Goal: Obtain resource: Download file/media

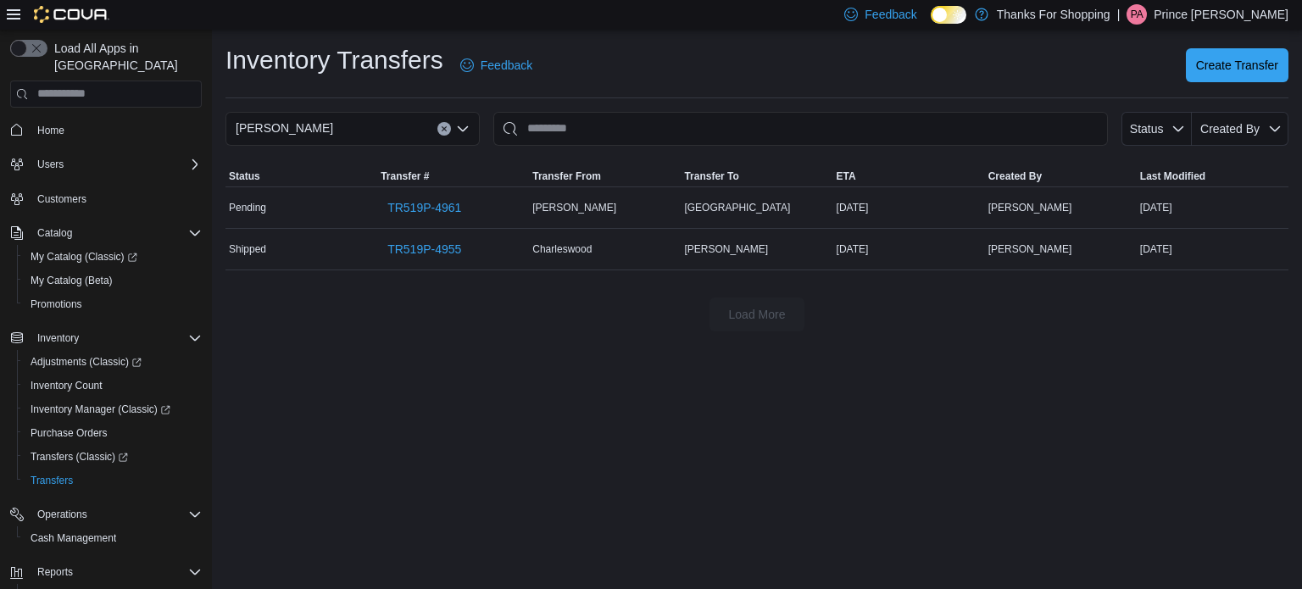
click at [540, 125] on input "This is a search bar. After typing your query, hit enter to filter the results …" at bounding box center [800, 129] width 614 height 34
click at [628, 121] on input "This is a search bar. After typing your query, hit enter to filter the results …" at bounding box center [800, 129] width 614 height 34
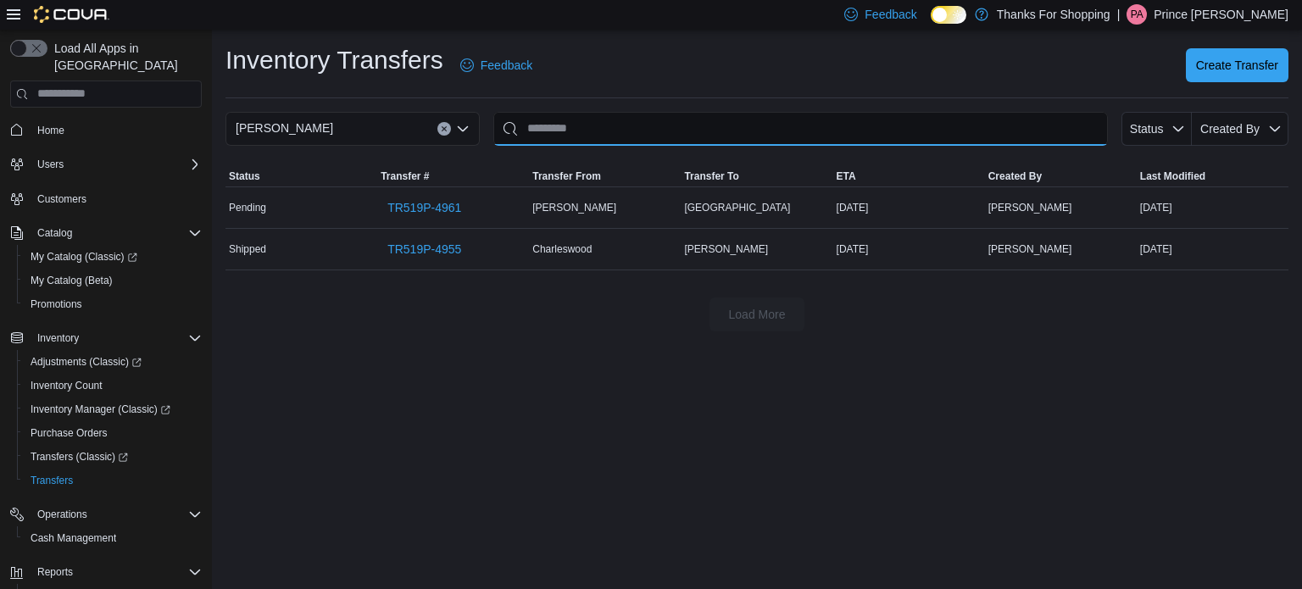
click at [576, 135] on input "This is a search bar. After typing your query, hit enter to filter the results …" at bounding box center [800, 129] width 614 height 34
click at [569, 114] on input "This is a search bar. After typing your query, hit enter to filter the results …" at bounding box center [800, 129] width 614 height 34
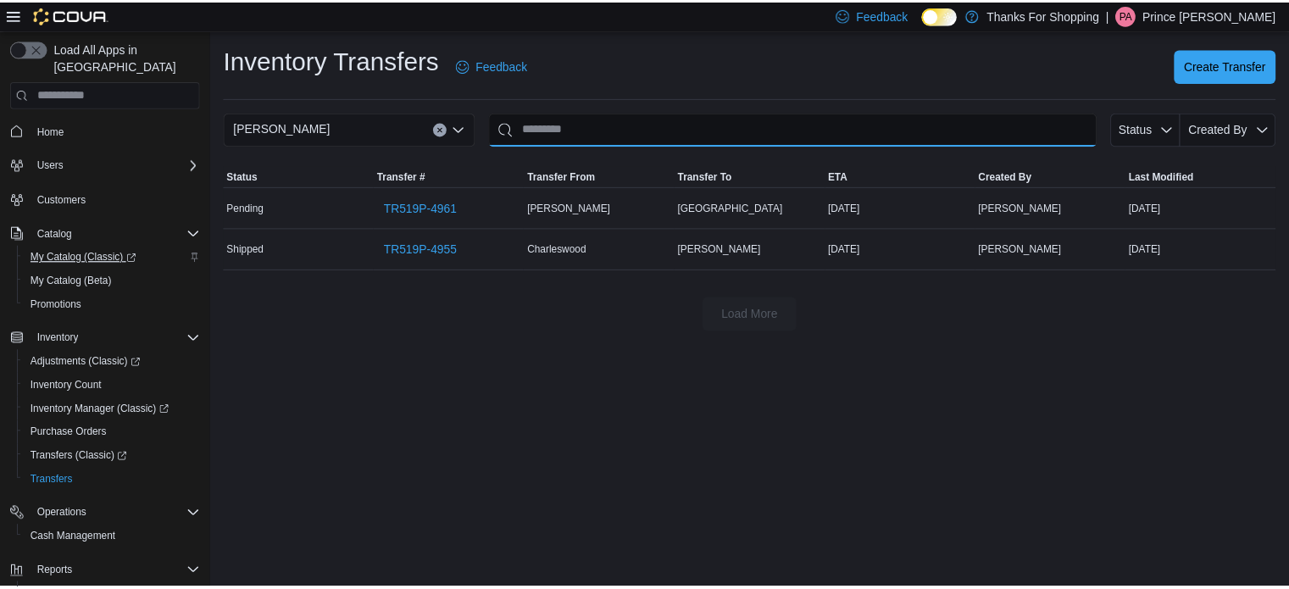
scroll to position [122, 0]
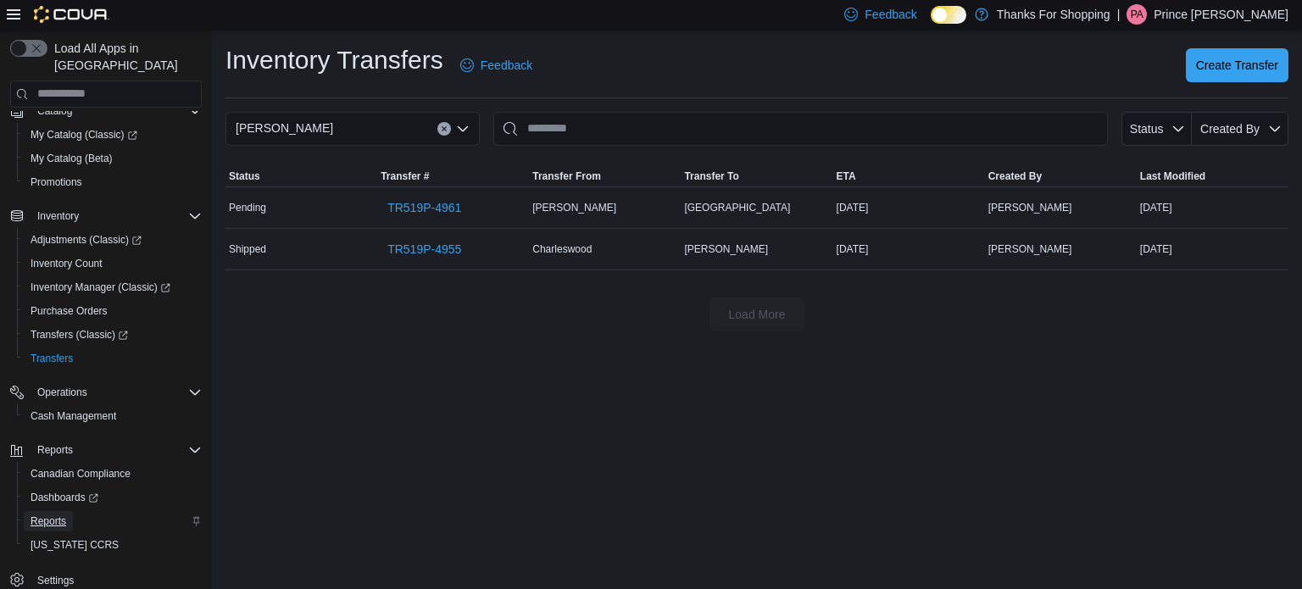
click at [36, 514] on span "Reports" at bounding box center [49, 521] width 36 height 14
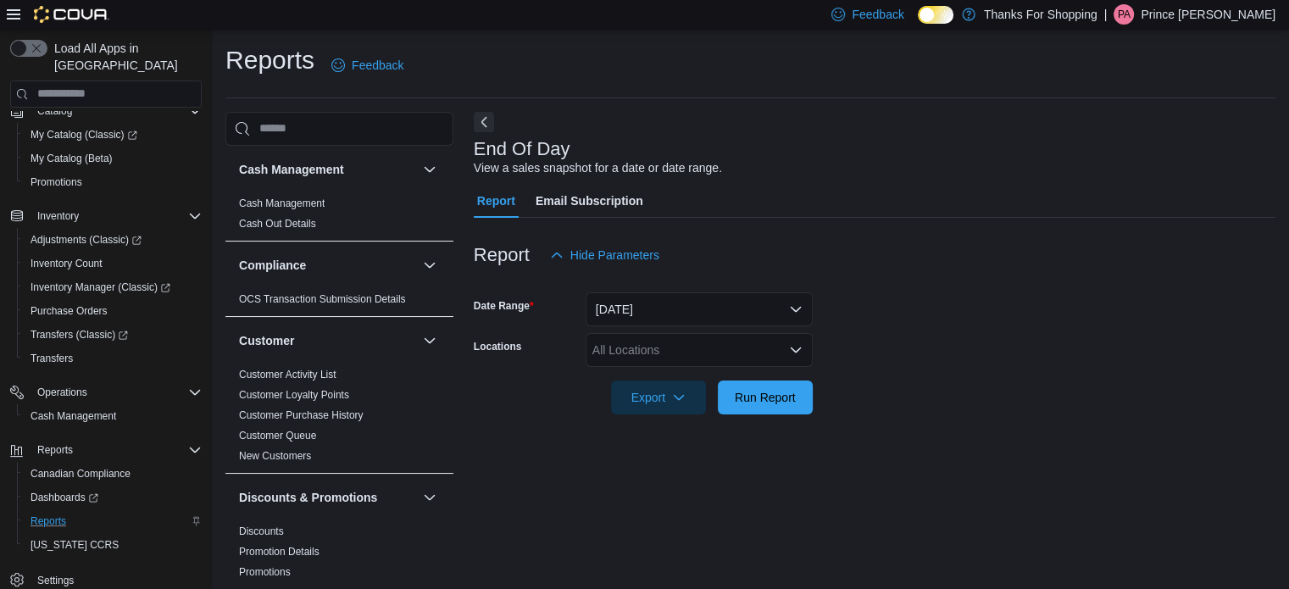
scroll to position [11, 0]
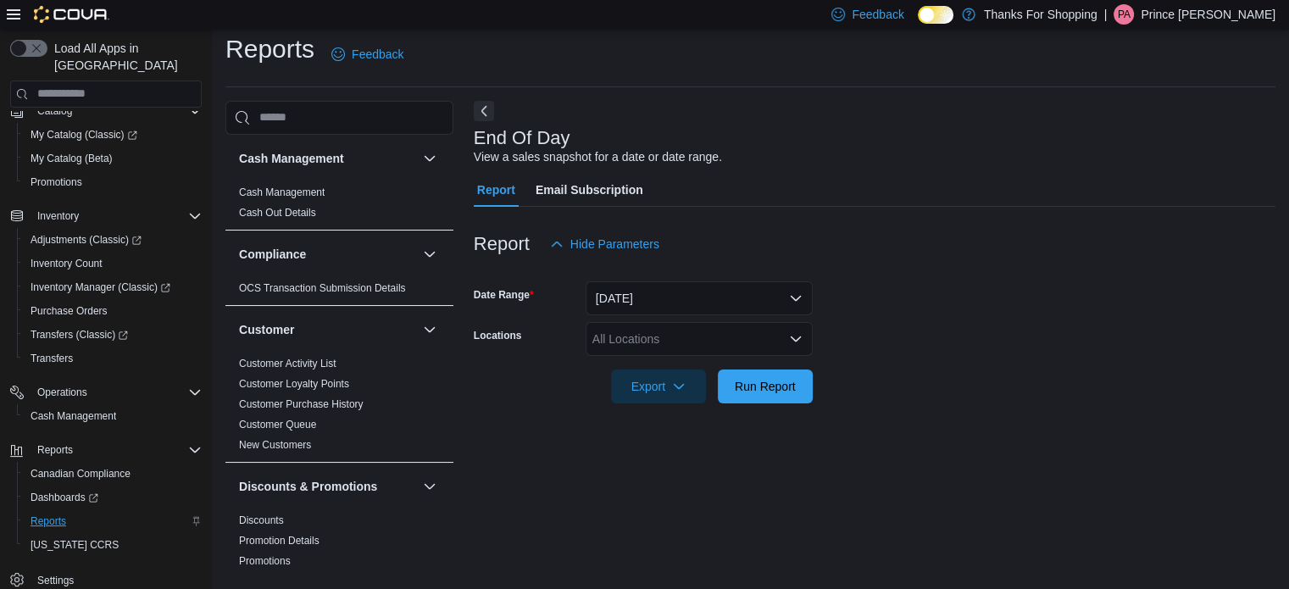
click at [678, 341] on div "All Locations" at bounding box center [699, 339] width 227 height 34
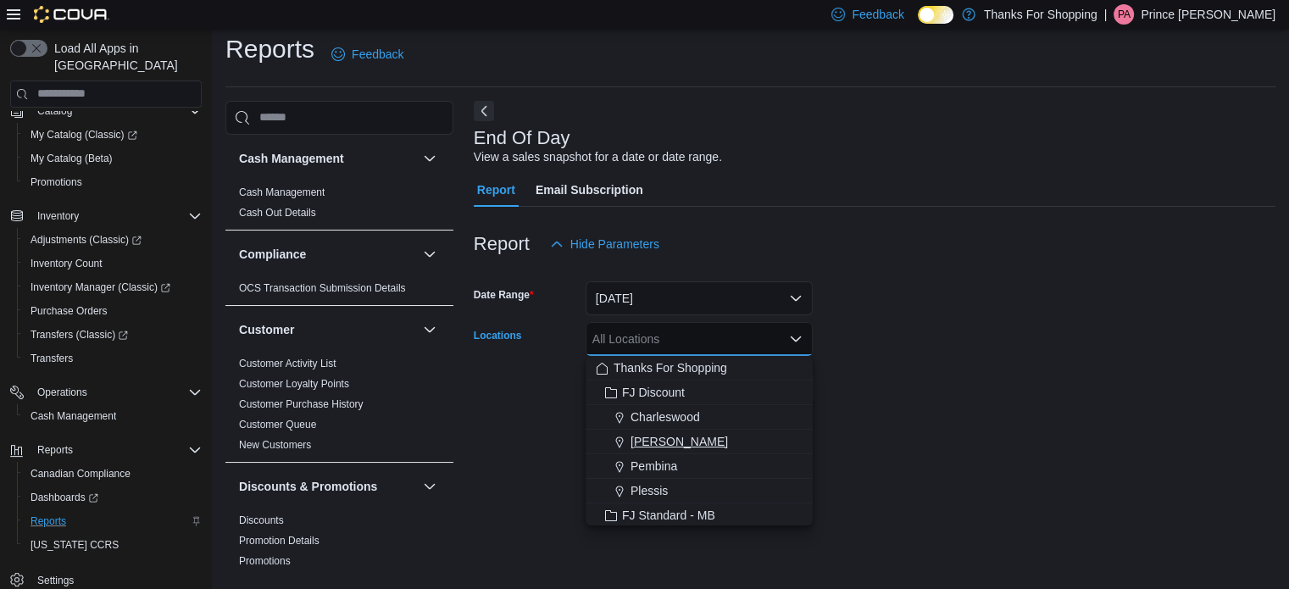
click at [663, 441] on span "[PERSON_NAME]" at bounding box center [678, 441] width 97 height 17
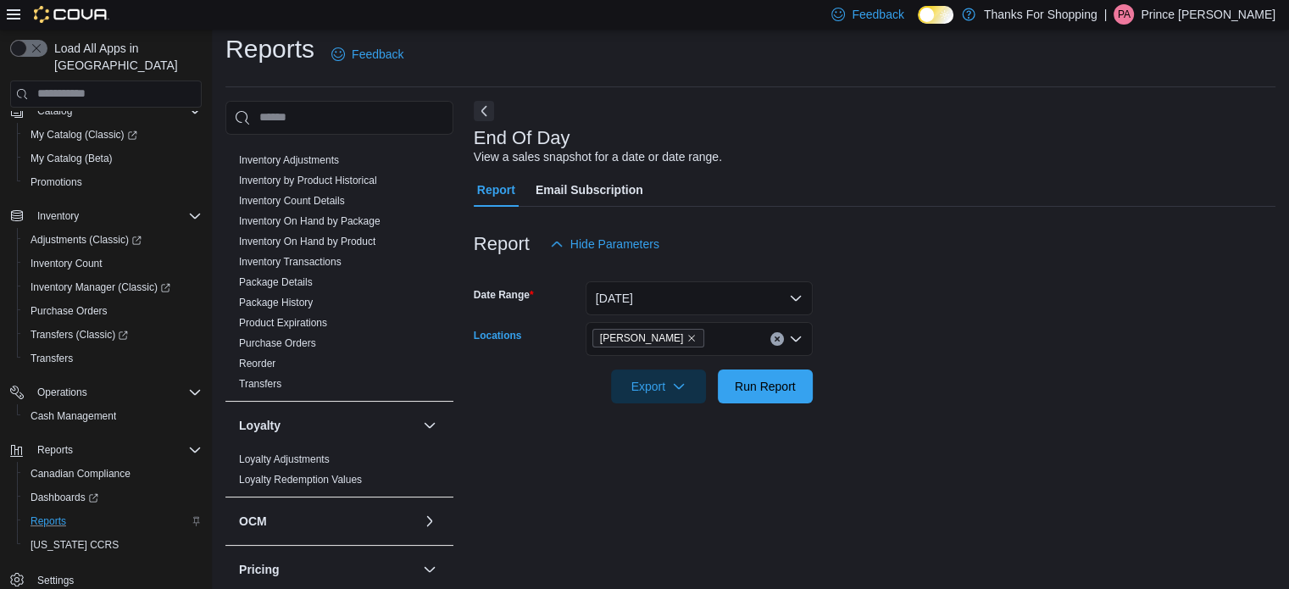
scroll to position [563, 0]
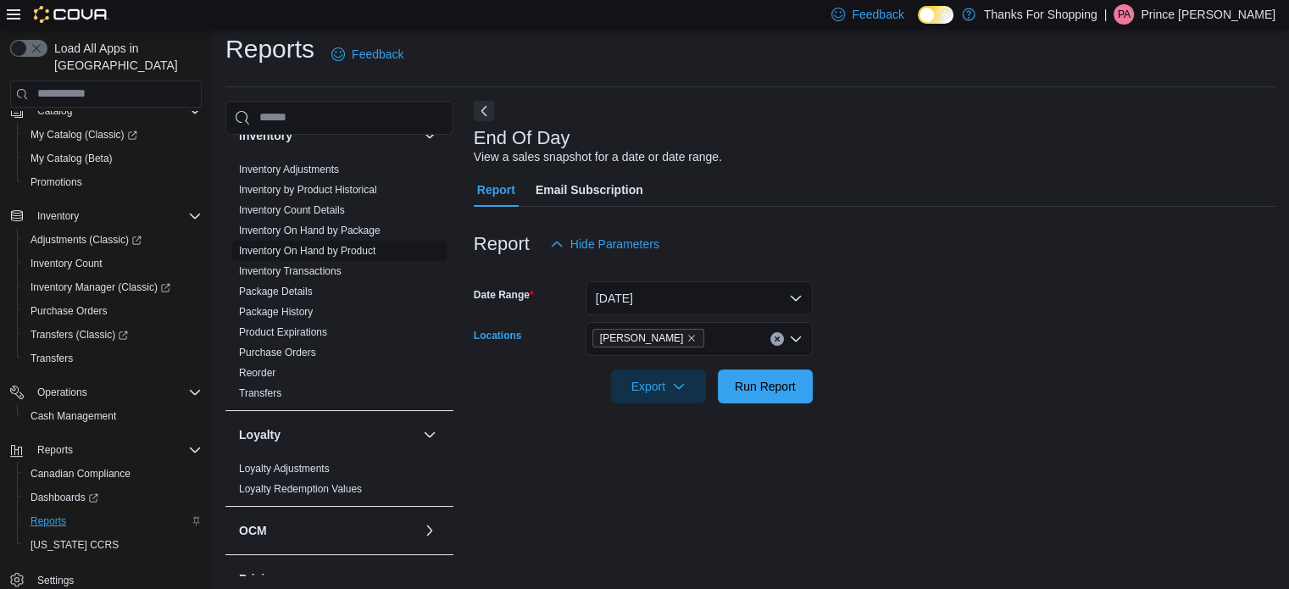
click at [359, 253] on link "Inventory On Hand by Product" at bounding box center [307, 251] width 136 height 12
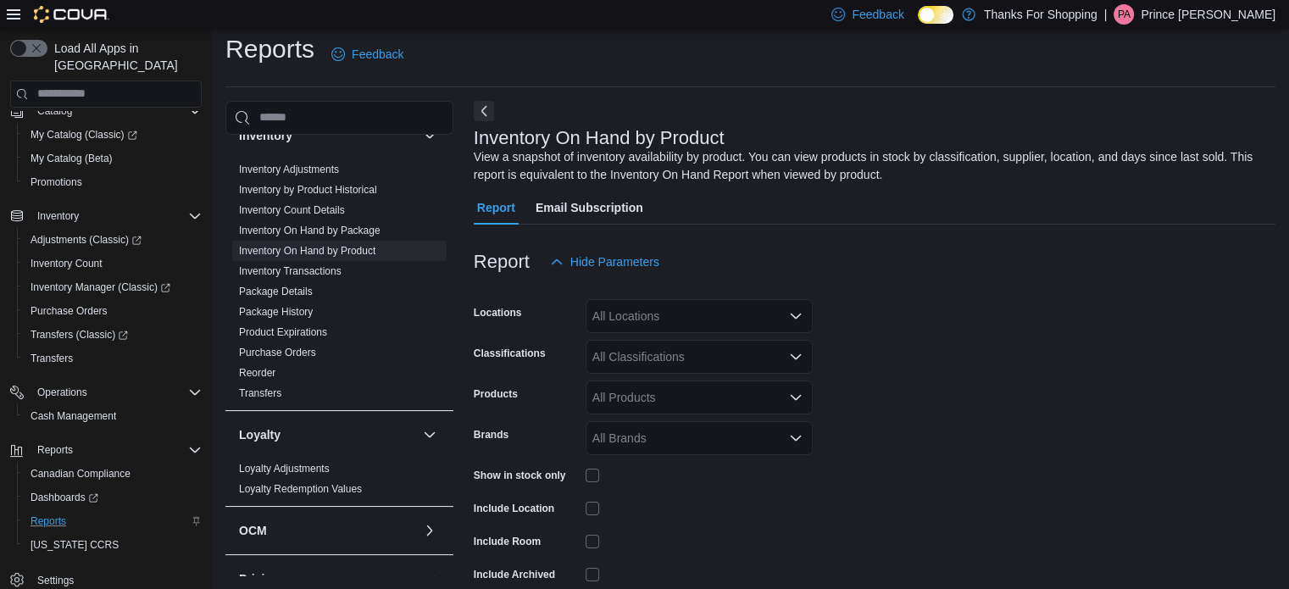
scroll to position [57, 0]
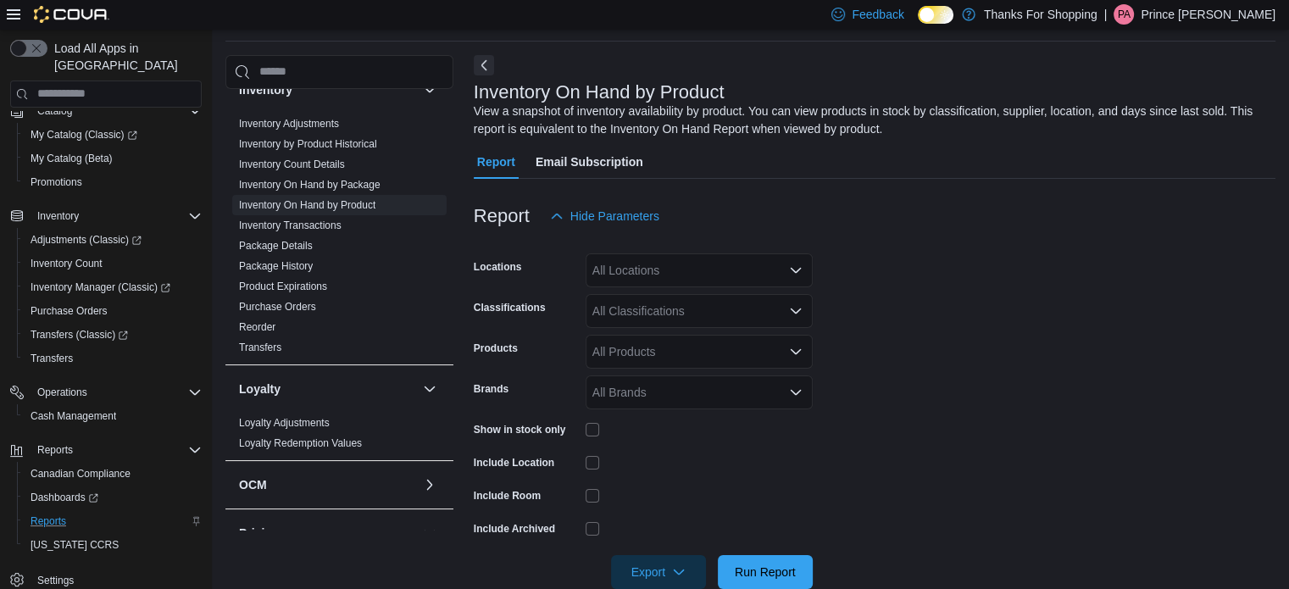
click at [661, 277] on div "All Locations" at bounding box center [699, 270] width 227 height 34
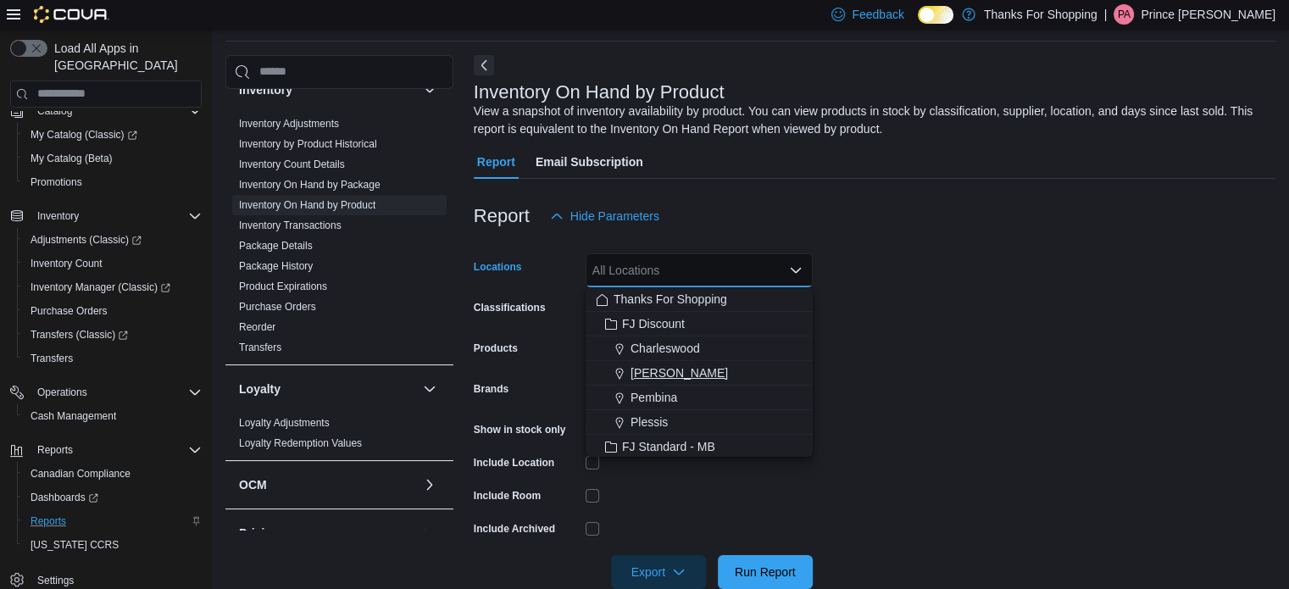
click at [659, 371] on span "[PERSON_NAME]" at bounding box center [678, 372] width 97 height 17
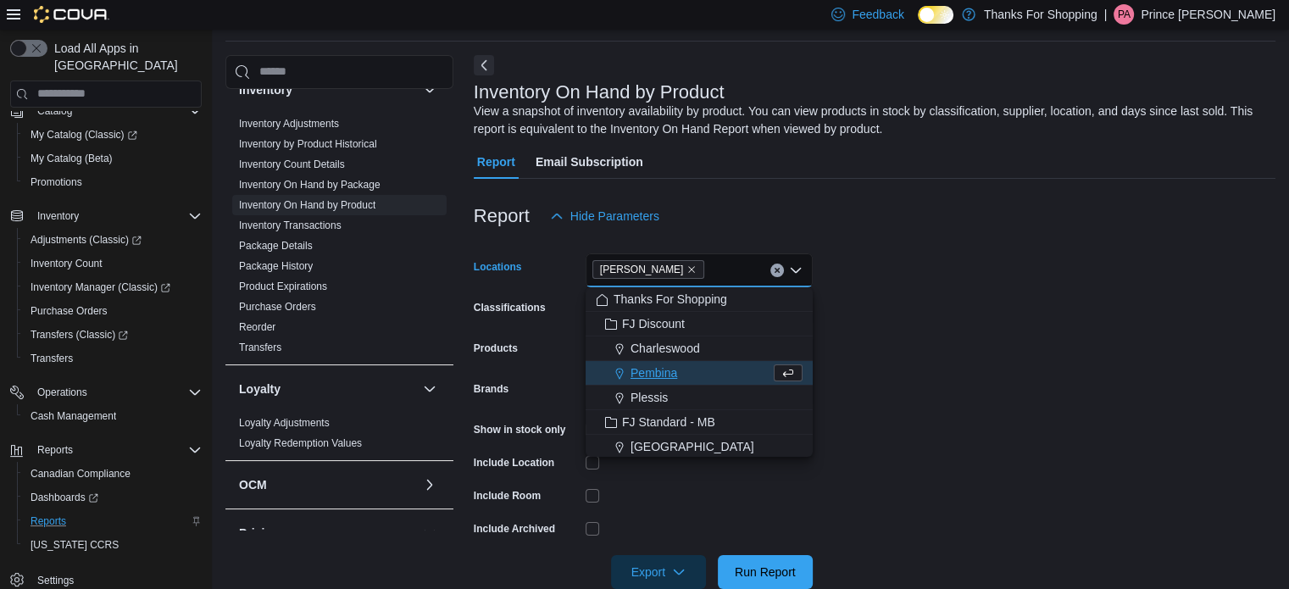
click at [915, 319] on form "Locations [GEOGRAPHIC_DATA] Combo box. Selected. [GEOGRAPHIC_DATA]. Press Backs…" at bounding box center [875, 411] width 802 height 356
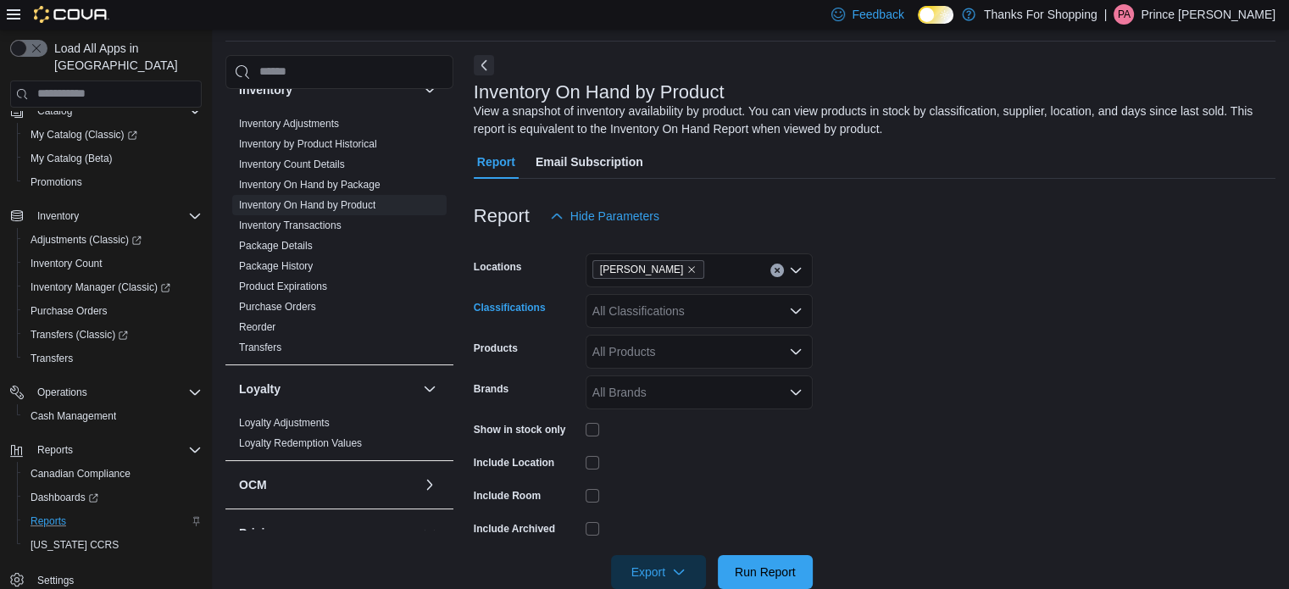
click at [731, 308] on div "All Classifications" at bounding box center [699, 311] width 227 height 34
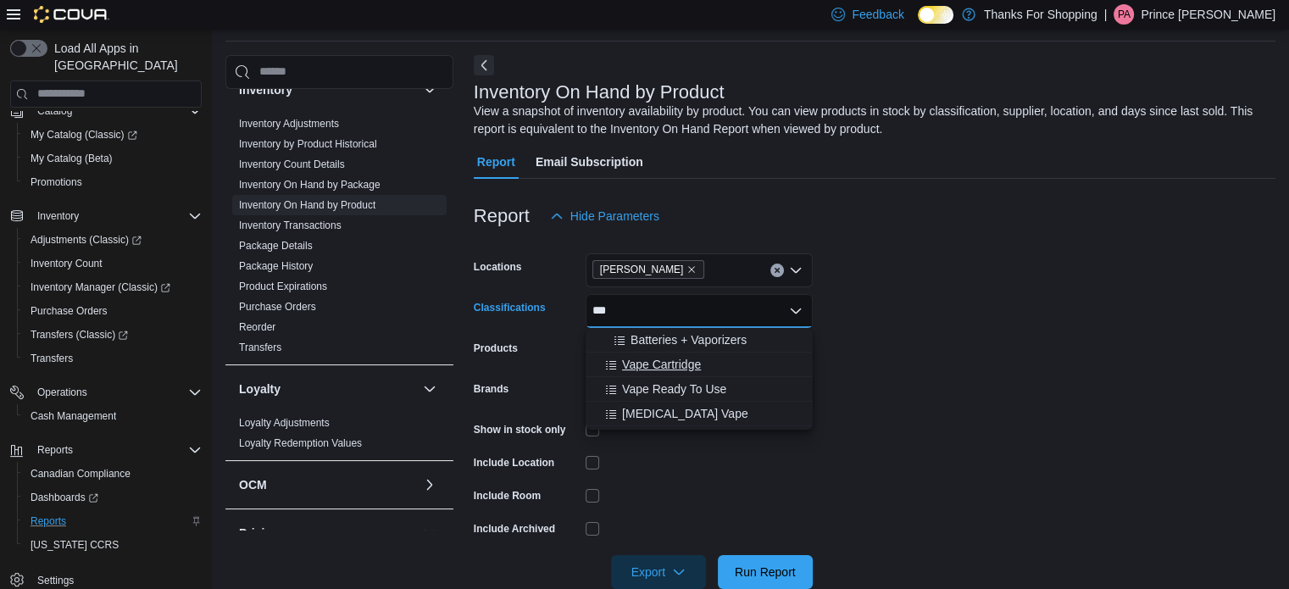
type input "***"
click at [678, 364] on span "Vape Cartridge" at bounding box center [661, 364] width 79 height 17
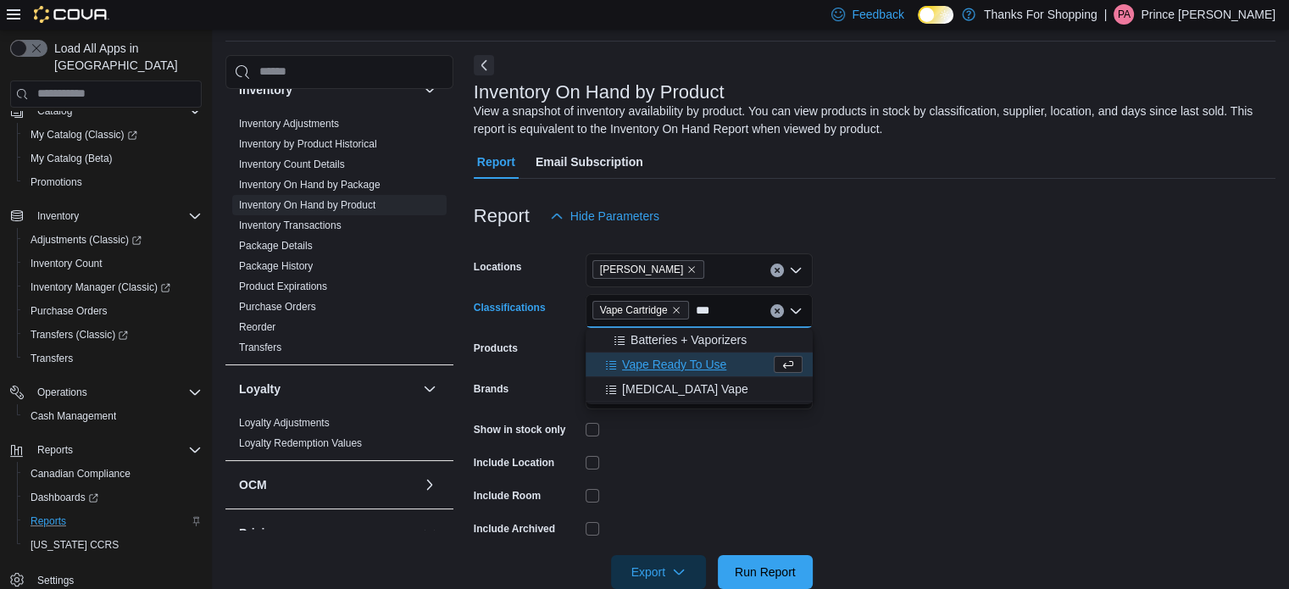
type input "***"
click at [678, 364] on span "Vape Ready To Use" at bounding box center [674, 364] width 104 height 17
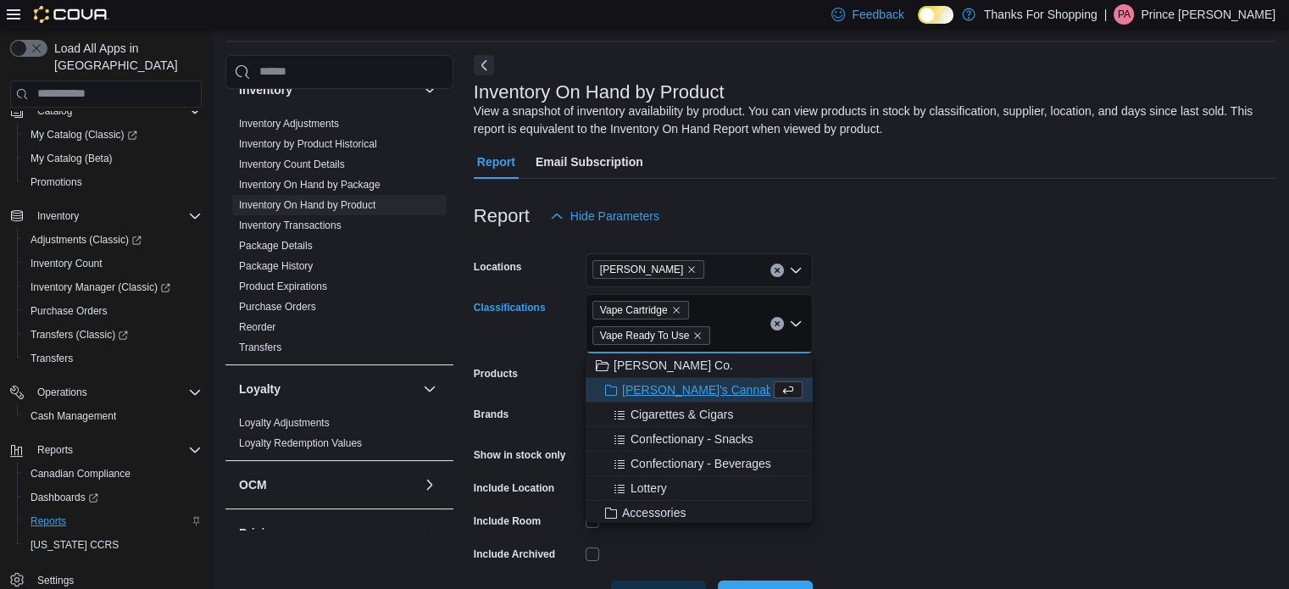
click at [725, 346] on div "Vape Cartridge Vape Ready To Use" at bounding box center [699, 323] width 227 height 59
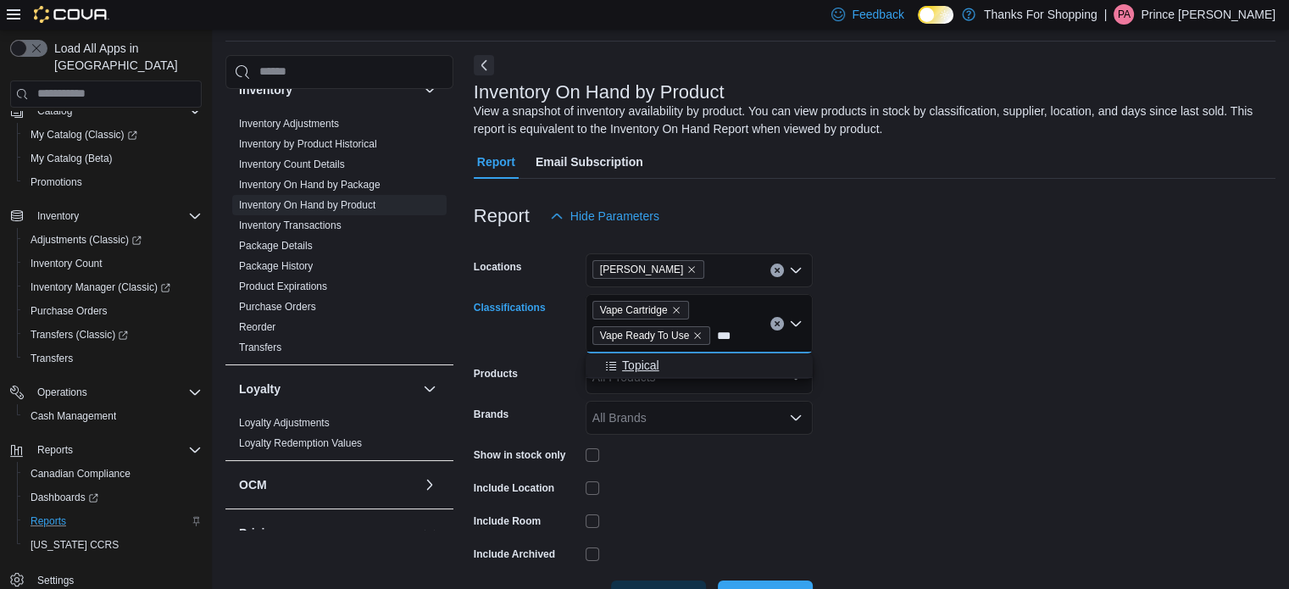
type input "***"
click at [707, 361] on div "Topical" at bounding box center [699, 365] width 207 height 17
click at [934, 337] on form "Locations [PERSON_NAME] Classifications Topical Vape Cartridge Vape Ready To Us…" at bounding box center [875, 423] width 802 height 381
click at [582, 448] on div "Show in stock only" at bounding box center [643, 454] width 339 height 26
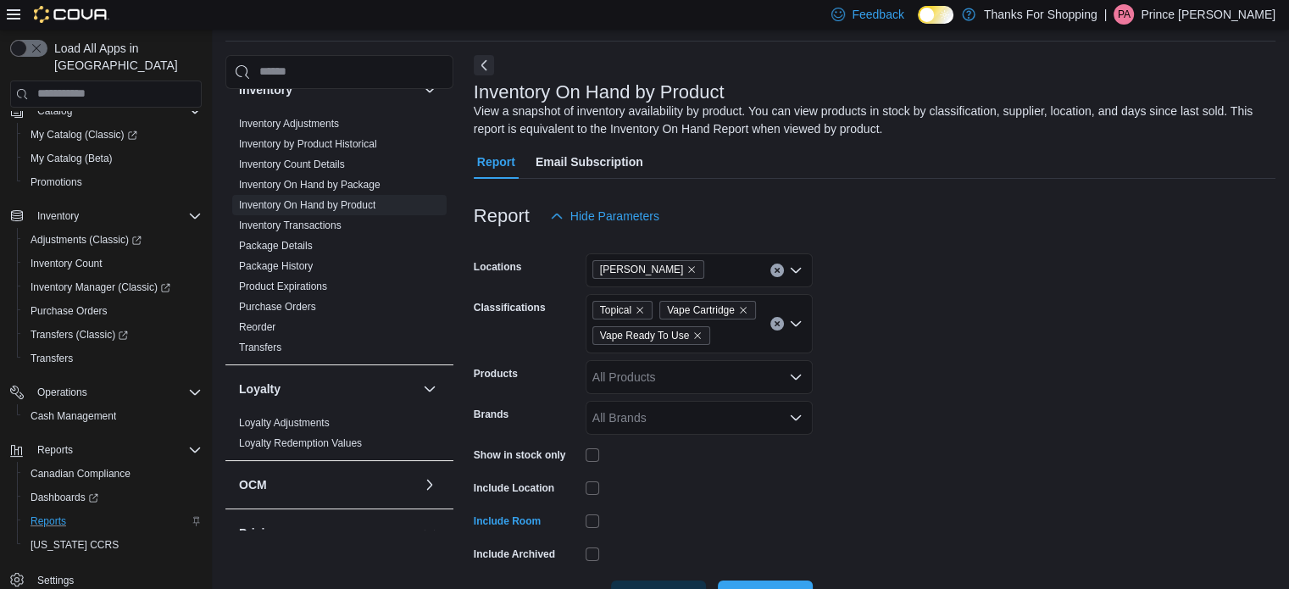
click at [919, 494] on form "Locations [PERSON_NAME] Classifications Topical Vape Cartridge Vape Ready To Us…" at bounding box center [875, 423] width 802 height 381
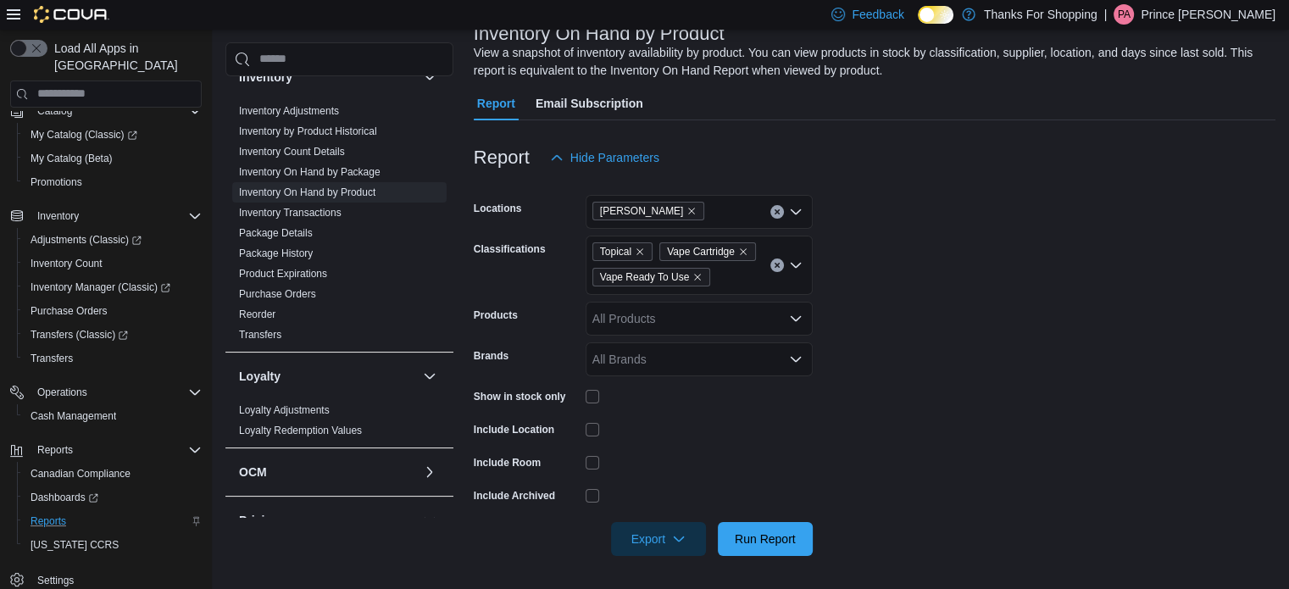
scroll to position [115, 0]
click at [685, 530] on span "Export" at bounding box center [658, 538] width 75 height 34
click at [670, 441] on span "Export to Excel" at bounding box center [661, 435] width 76 height 14
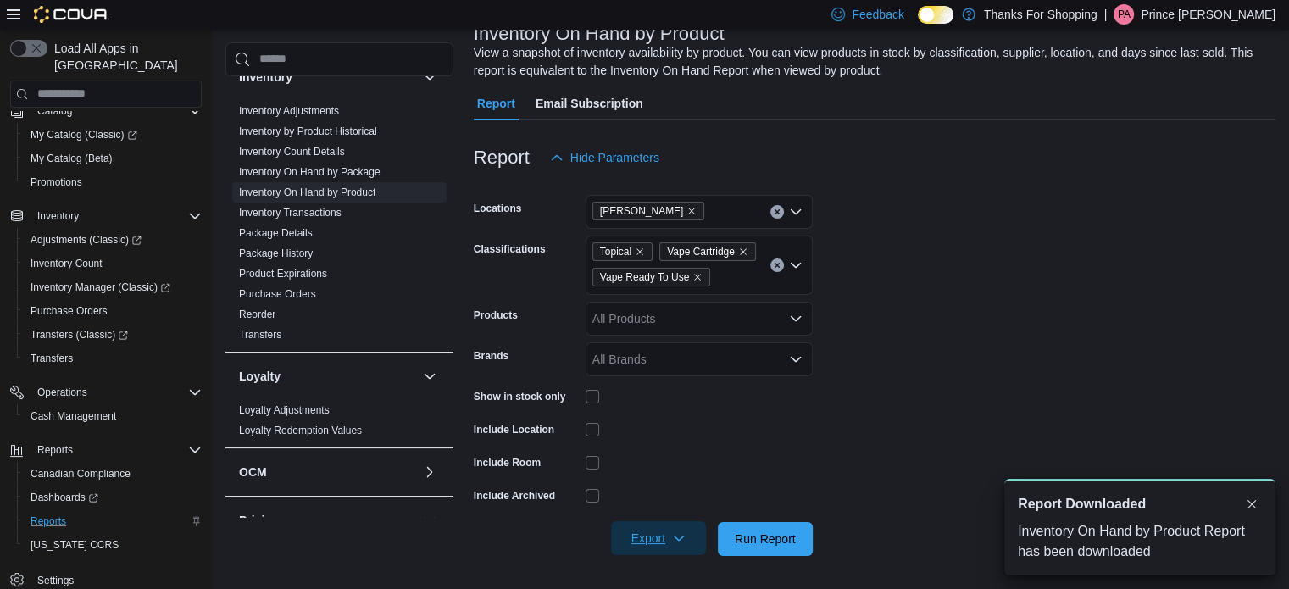
scroll to position [0, 0]
